Goal: Check status: Check status

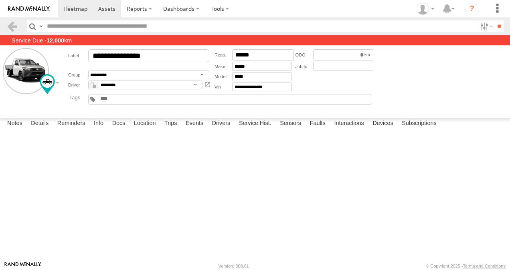
scroll to position [1565, 0]
drag, startPoint x: 82, startPoint y: 10, endPoint x: 80, endPoint y: 30, distance: 19.7
click at [82, 10] on span at bounding box center [75, 9] width 24 height 8
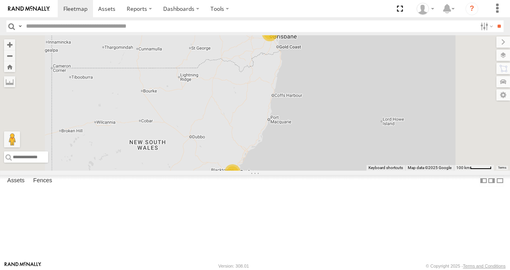
scroll to position [120, 0]
click at [0, 0] on link at bounding box center [0, 0] width 0 height 0
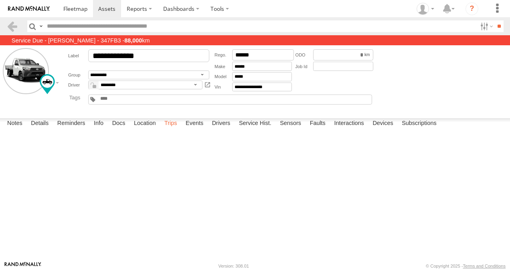
click at [173, 130] on label "Trips" at bounding box center [171, 123] width 21 height 11
click at [78, 10] on span at bounding box center [75, 9] width 24 height 8
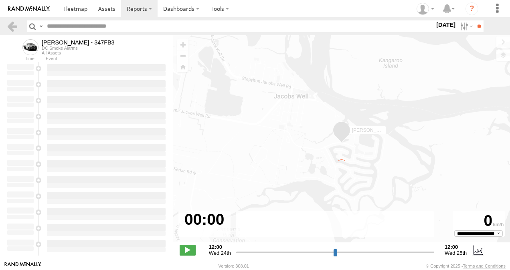
type input "**********"
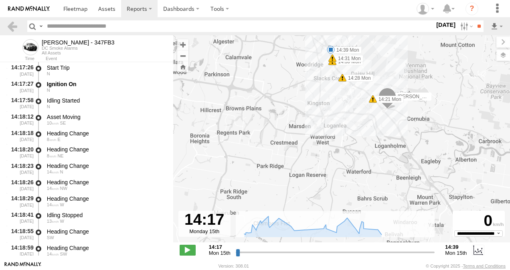
drag, startPoint x: 326, startPoint y: 185, endPoint x: 337, endPoint y: 116, distance: 69.5
click at [337, 116] on div "Alex - 347FB3 14:21 Mon 14:28 Mon 14:30 Mon 14:31 Mon 14:39 Mon" at bounding box center [341, 143] width 337 height 216
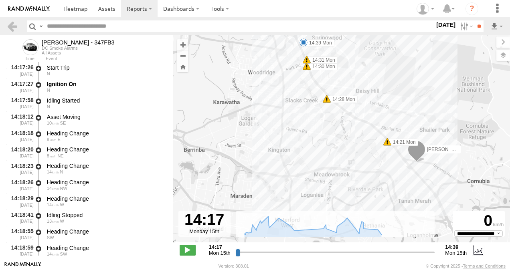
drag, startPoint x: 349, startPoint y: 136, endPoint x: 328, endPoint y: 199, distance: 66.0
click at [328, 199] on div "Alex - 347FB3 14:21 Mon 14:28 Mon 14:30 Mon 14:31 Mon 14:39 Mon" at bounding box center [341, 143] width 337 height 216
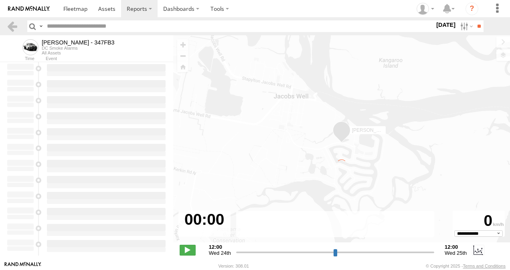
type input "**********"
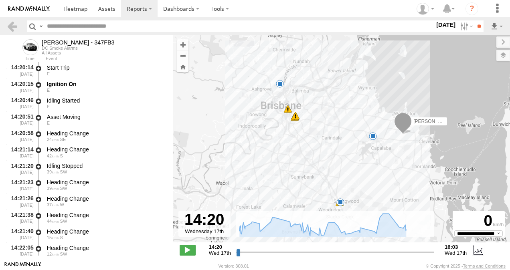
click at [279, 83] on span at bounding box center [280, 84] width 8 height 8
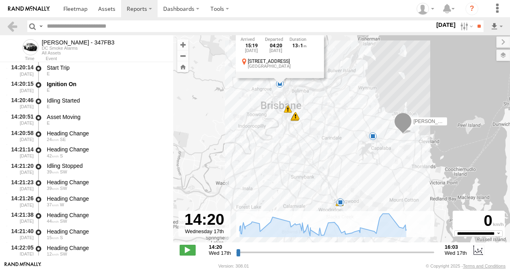
click at [373, 136] on span at bounding box center [373, 136] width 8 height 8
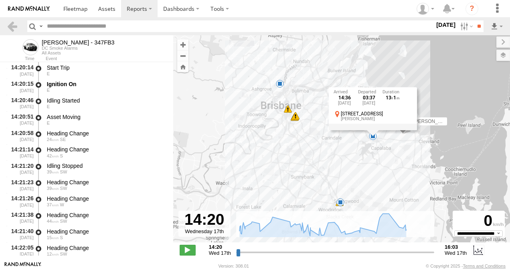
click at [336, 169] on div "[PERSON_NAME] - 347FB3 14:36 Wed 14:57 Wed 14:57 Wed 14:58 Wed 15:08 Wed 15:19 …" at bounding box center [341, 143] width 337 height 216
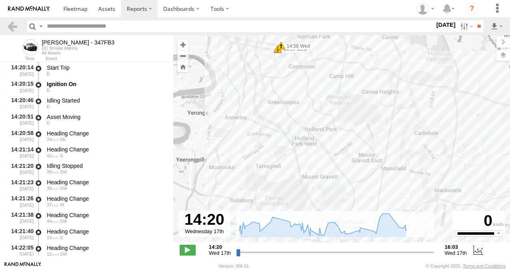
drag, startPoint x: 303, startPoint y: 129, endPoint x: 405, endPoint y: 159, distance: 106.9
click at [405, 159] on div "Alex - 347FB3 14:36 Wed 14:57 Wed 14:57 Wed 14:58 Wed 15:08 Wed 15:19 Wed 15:49…" at bounding box center [341, 143] width 337 height 216
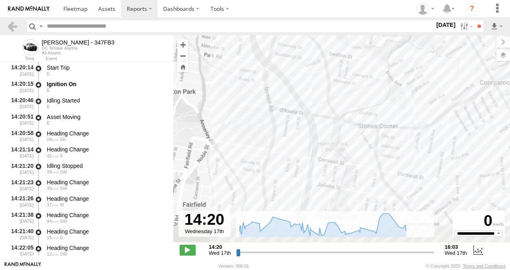
drag, startPoint x: 346, startPoint y: 64, endPoint x: 354, endPoint y: 8, distance: 56.4
click at [354, 8] on body "?" at bounding box center [255, 135] width 510 height 270
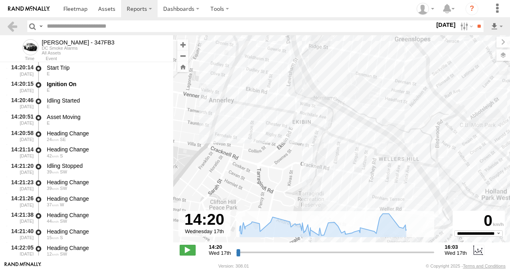
drag, startPoint x: 404, startPoint y: 134, endPoint x: 400, endPoint y: -23, distance: 157.4
click at [400, 0] on html at bounding box center [255, 135] width 510 height 270
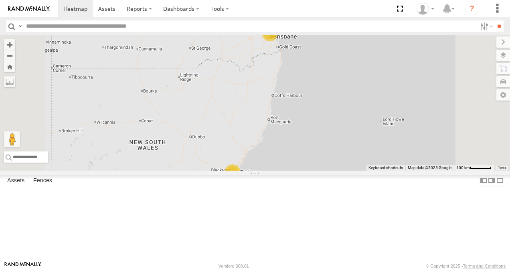
click at [0, 0] on link at bounding box center [0, 0] width 0 height 0
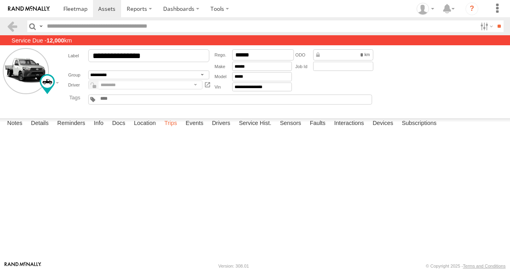
drag, startPoint x: 170, startPoint y: 253, endPoint x: 182, endPoint y: 256, distance: 12.5
click at [170, 130] on label "Trips" at bounding box center [171, 123] width 21 height 11
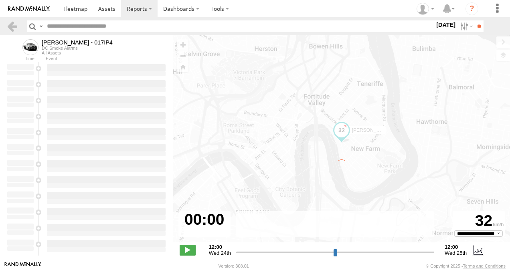
type input "**********"
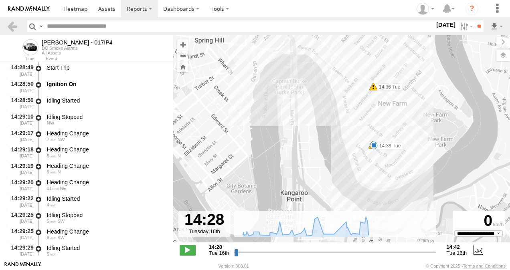
drag, startPoint x: 323, startPoint y: 140, endPoint x: 308, endPoint y: 98, distance: 44.7
click at [297, 66] on div "[PERSON_NAME] - 017IP4 14:36 Tue 14:37 Tue 14:38 Tue" at bounding box center [341, 143] width 337 height 216
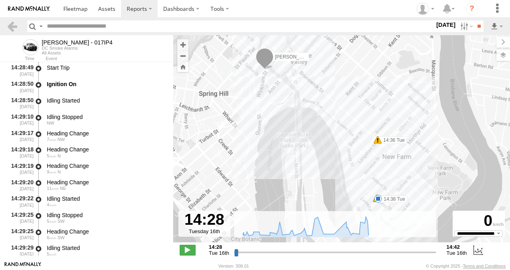
drag, startPoint x: 322, startPoint y: 122, endPoint x: 327, endPoint y: 177, distance: 54.8
click at [327, 177] on div "[PERSON_NAME] - 017IP4 14:36 Tue 14:37 Tue 14:38 Tue" at bounding box center [341, 143] width 337 height 216
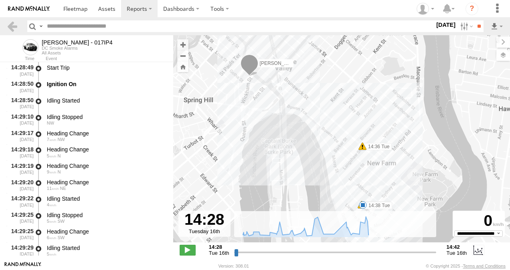
drag, startPoint x: 335, startPoint y: 137, endPoint x: 324, endPoint y: 59, distance: 79.3
click at [319, 141] on div "[PERSON_NAME] - 017IP4 14:36 Tue 14:37 Tue 14:38 Tue" at bounding box center [341, 143] width 337 height 216
